Goal: Task Accomplishment & Management: Use online tool/utility

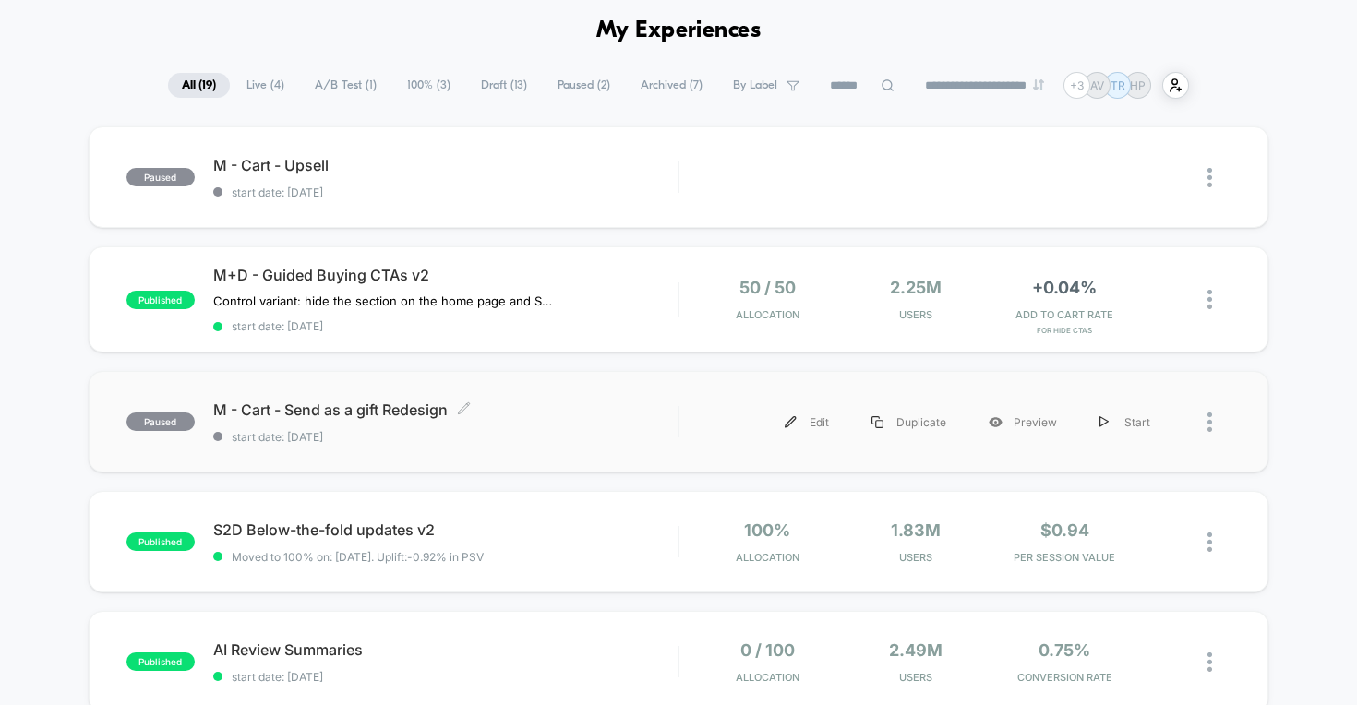
scroll to position [91, 0]
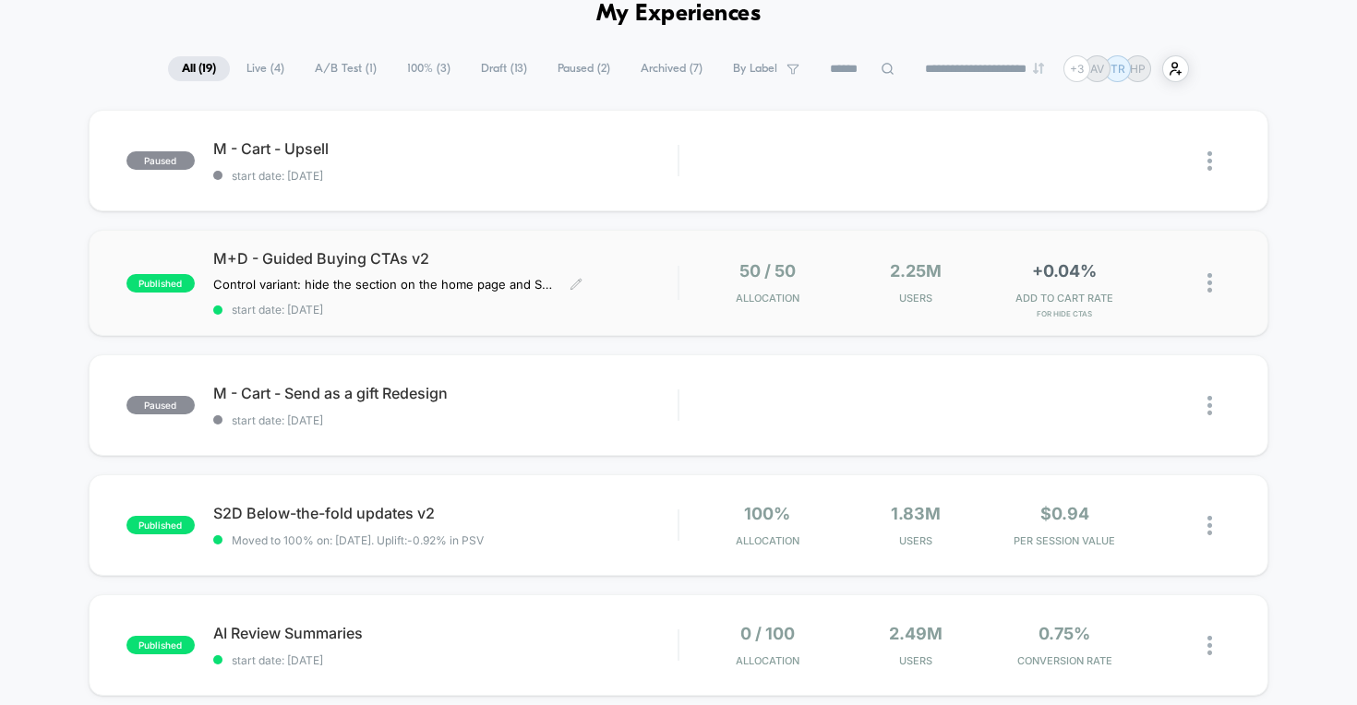
click at [601, 290] on div "M+D - Guided Buying CTAs v2 Control variant: hide the section on the home page …" at bounding box center [445, 282] width 465 height 67
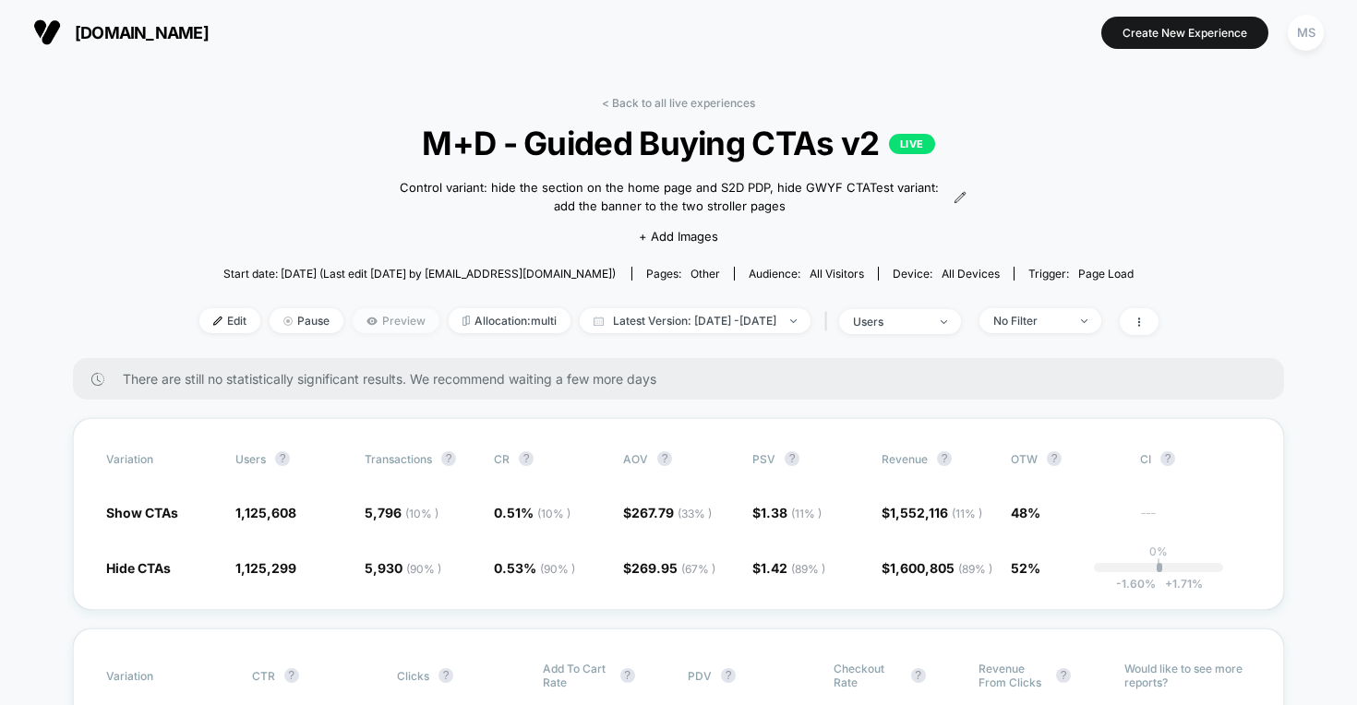
click at [383, 316] on span "Preview" at bounding box center [396, 320] width 87 height 25
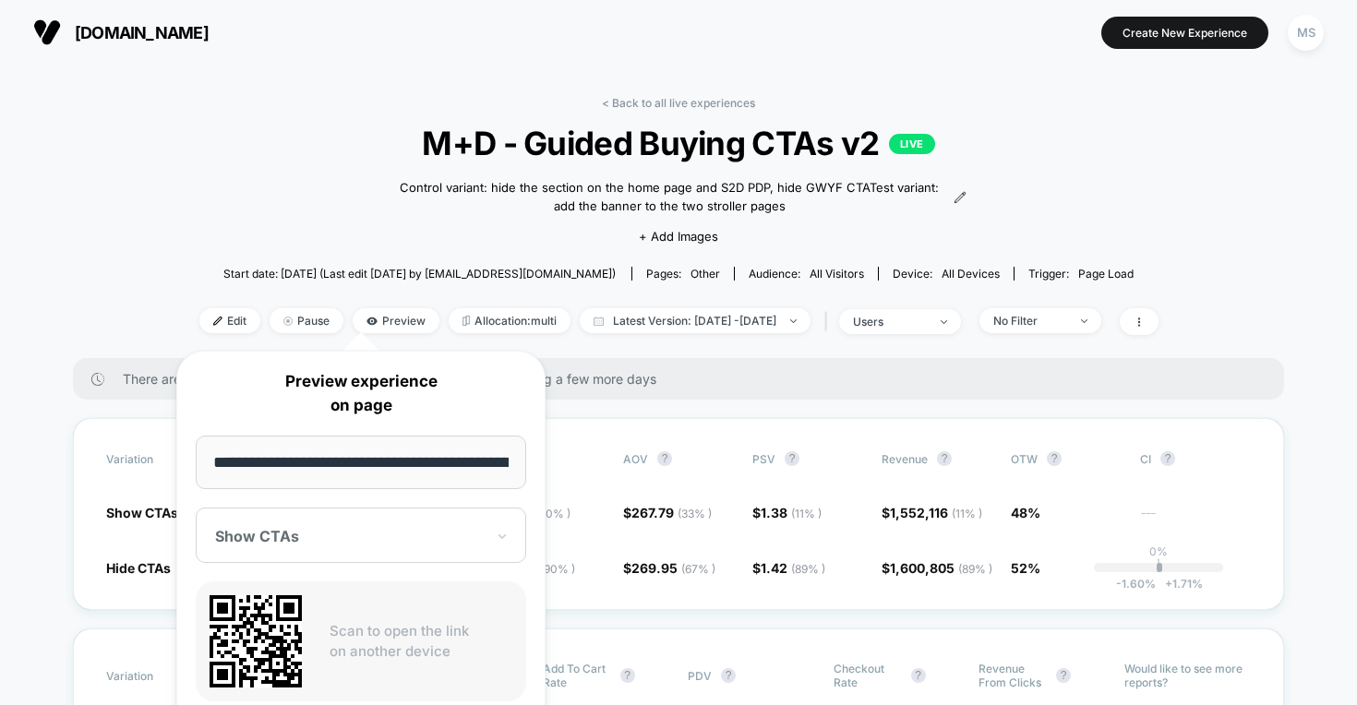
scroll to position [0, 206]
click at [460, 459] on input "**********" at bounding box center [362, 463] width 332 height 54
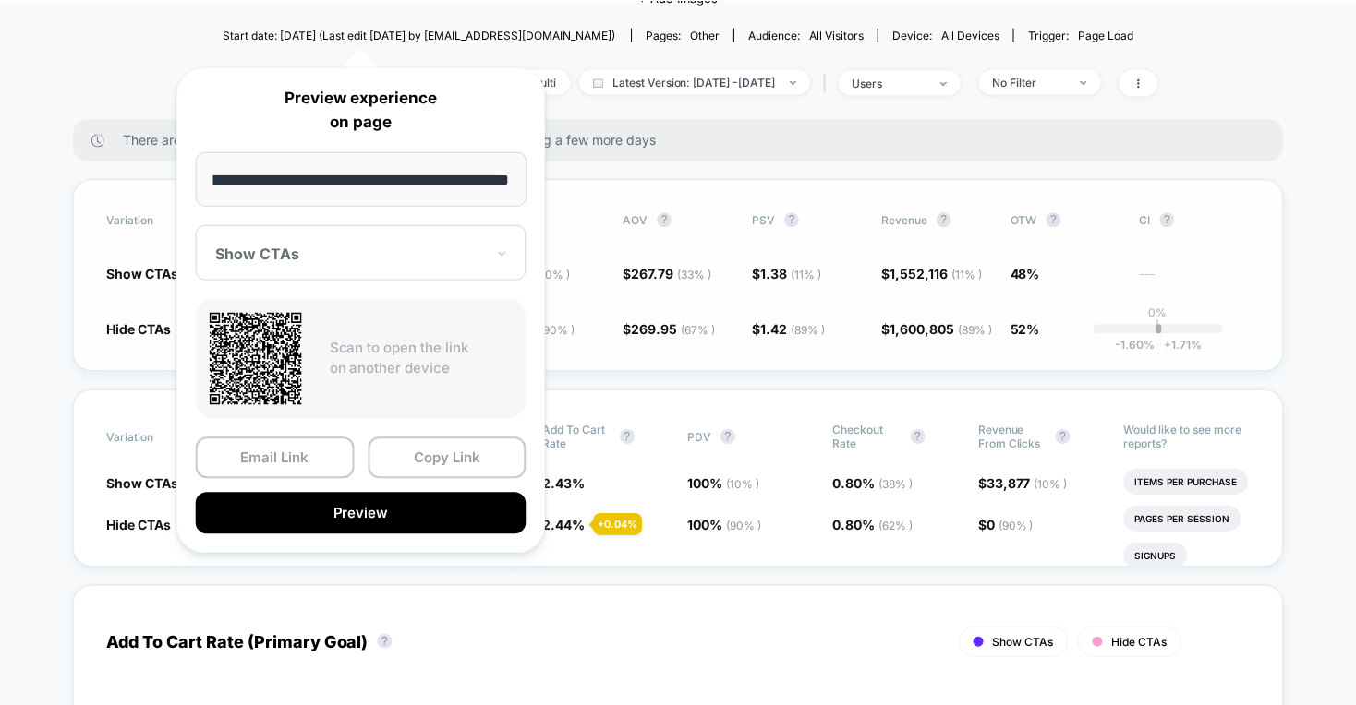
scroll to position [284, 0]
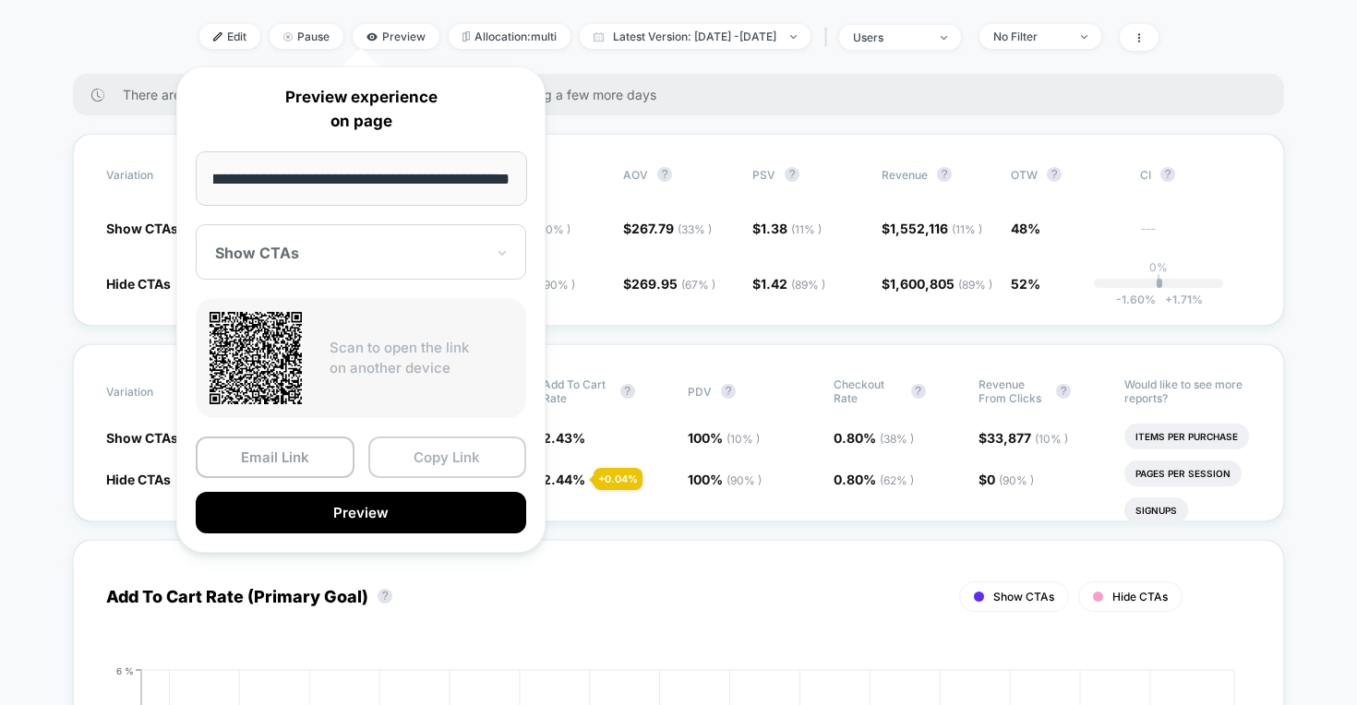
click at [455, 458] on button "Copy Link" at bounding box center [447, 458] width 159 height 42
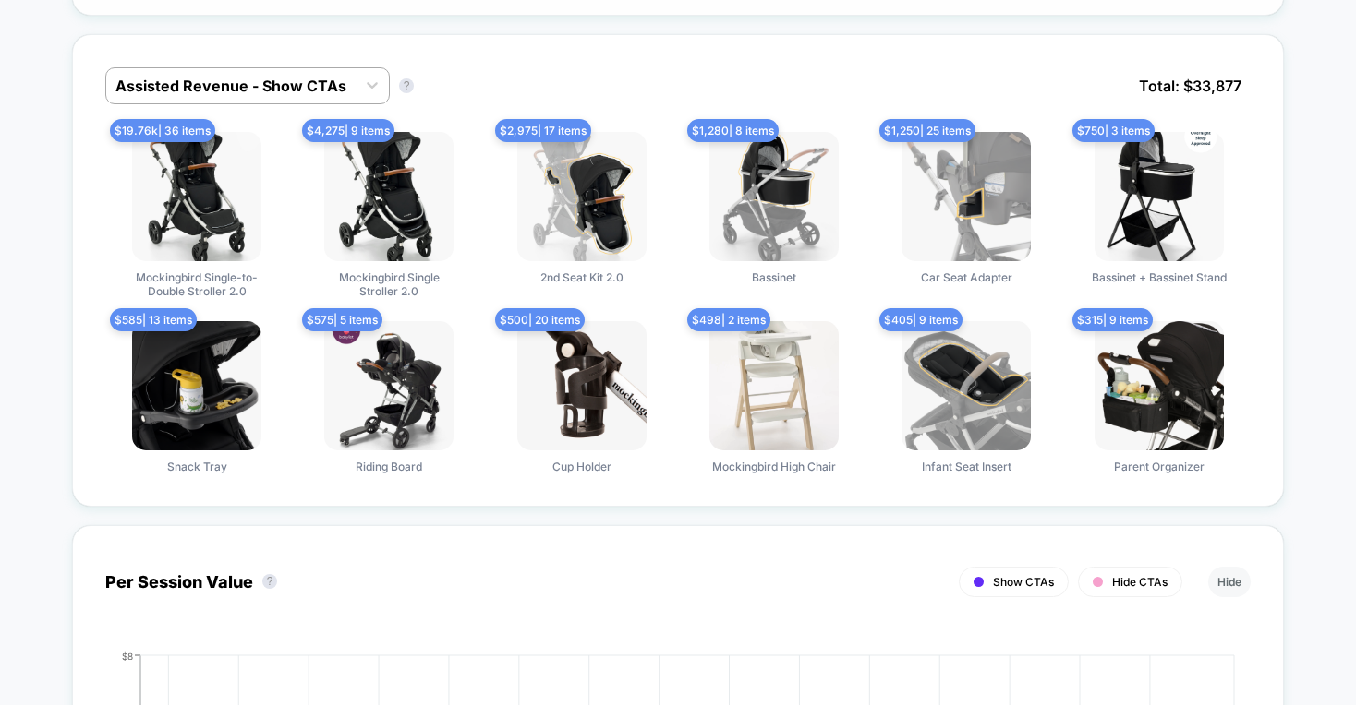
scroll to position [1240, 0]
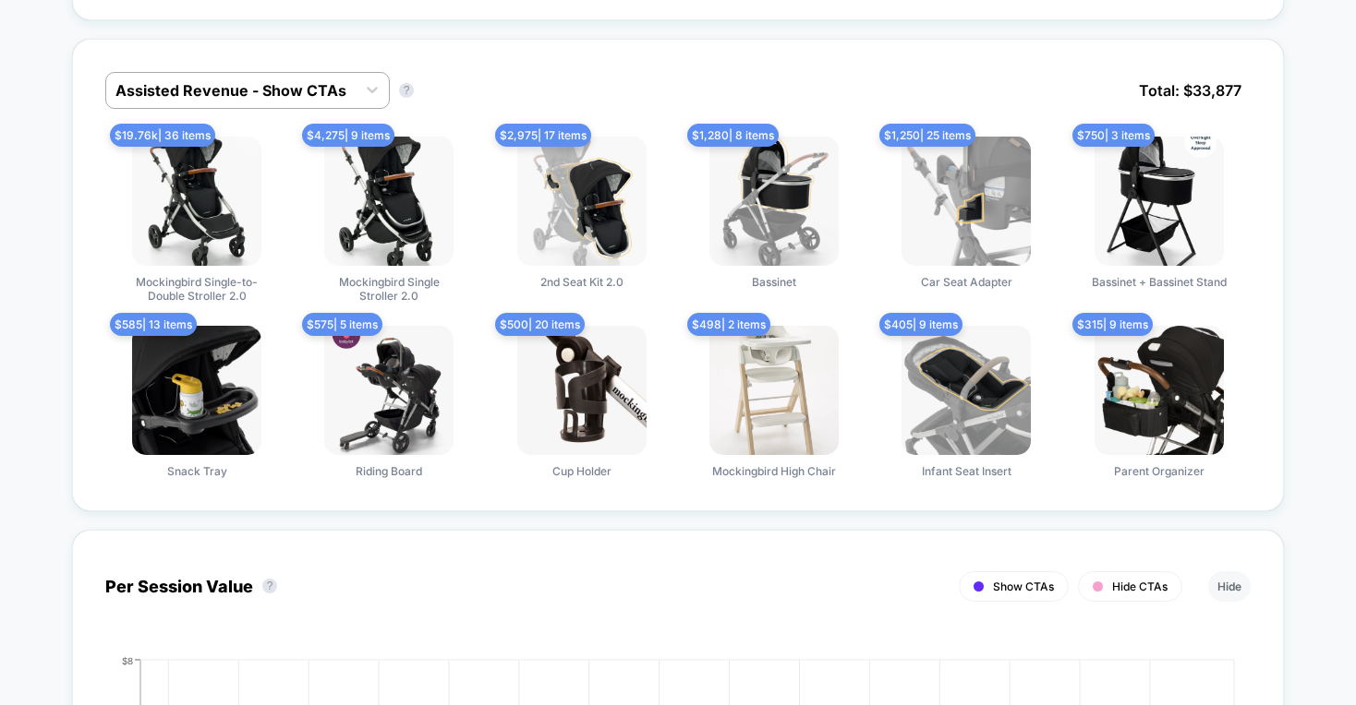
drag, startPoint x: 1253, startPoint y: 295, endPoint x: 1098, endPoint y: 48, distance: 291.3
click at [1100, 50] on div "Assisted Revenue - Show CTAs Assisted Revenue - Show CTAs ? Total: $ 33,877 $ 1…" at bounding box center [678, 493] width 1212 height 946
drag, startPoint x: 1052, startPoint y: 103, endPoint x: 1021, endPoint y: 409, distance: 308.1
click at [1021, 221] on div "Assisted Revenue - Show CTAs Assisted Revenue - Show CTAs ? Total: $ 33,877 $ 1…" at bounding box center [678, 275] width 1212 height 473
